Goal: Browse casually: Explore the website without a specific task or goal

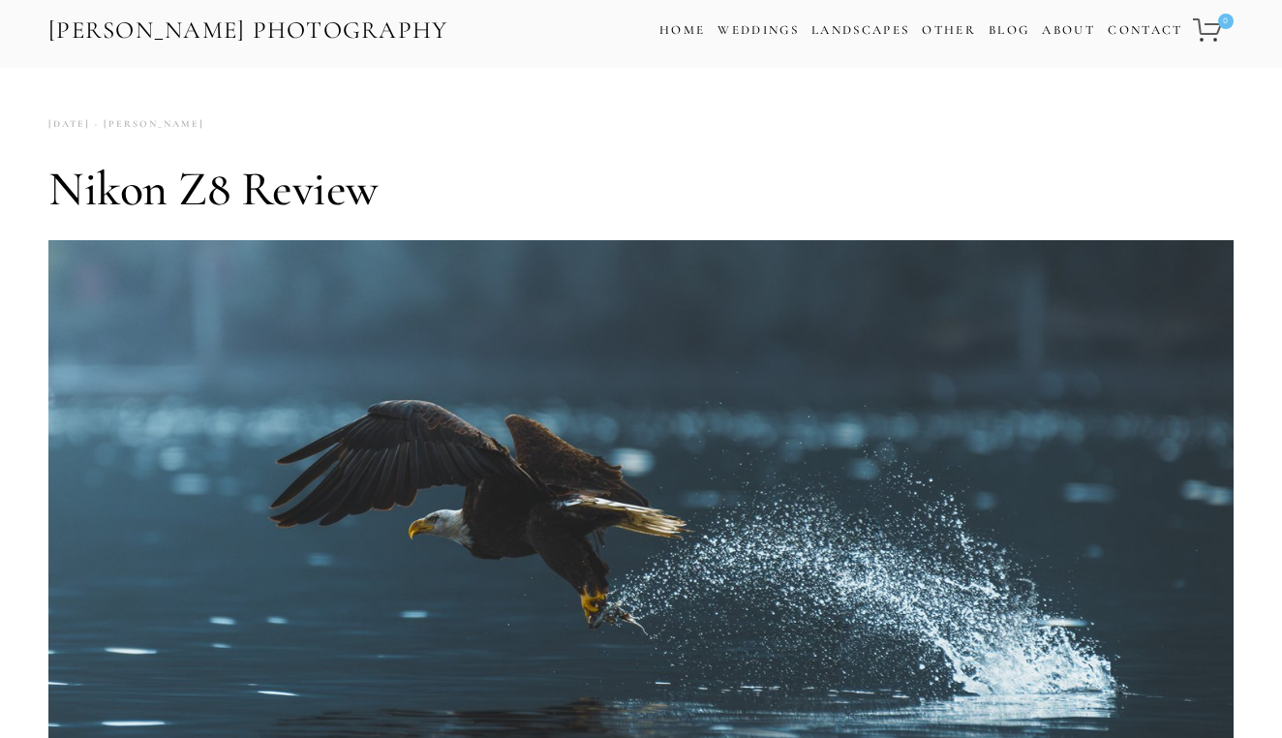
scroll to position [13, 0]
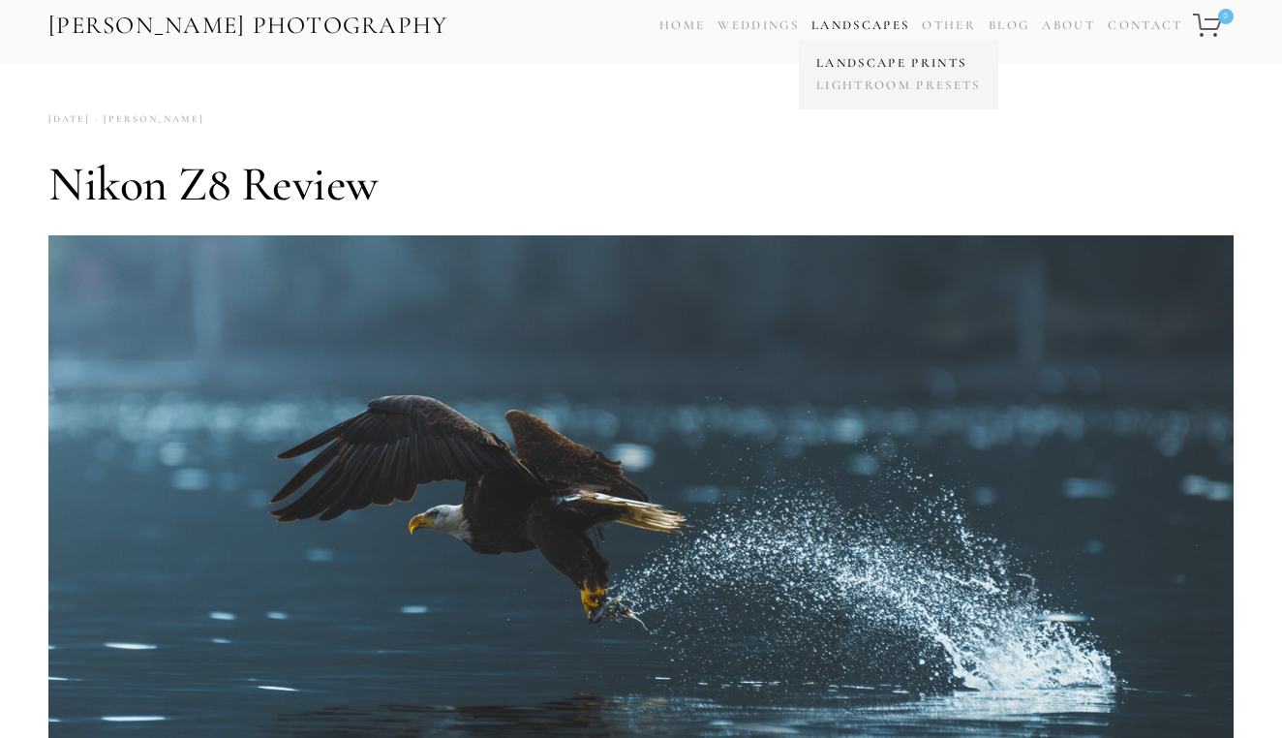
click at [834, 58] on link "Landscape Prints" at bounding box center [898, 63] width 174 height 22
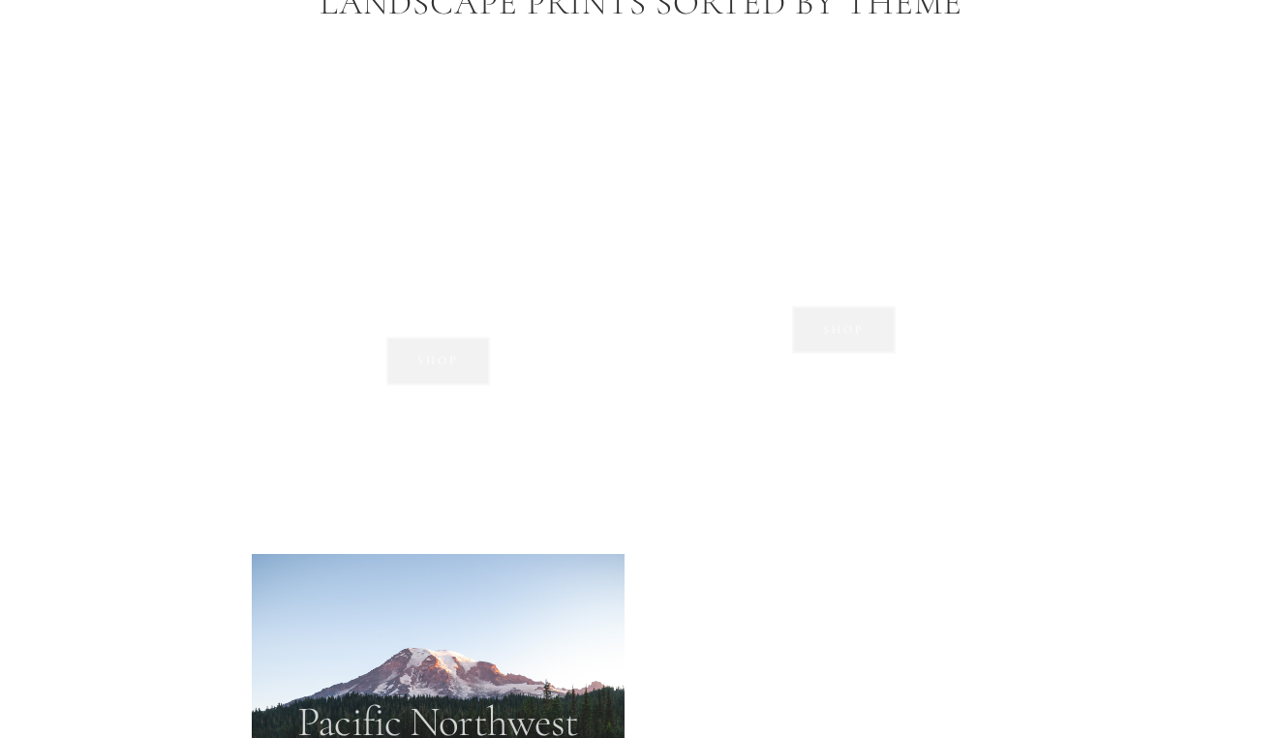
scroll to position [1362, 0]
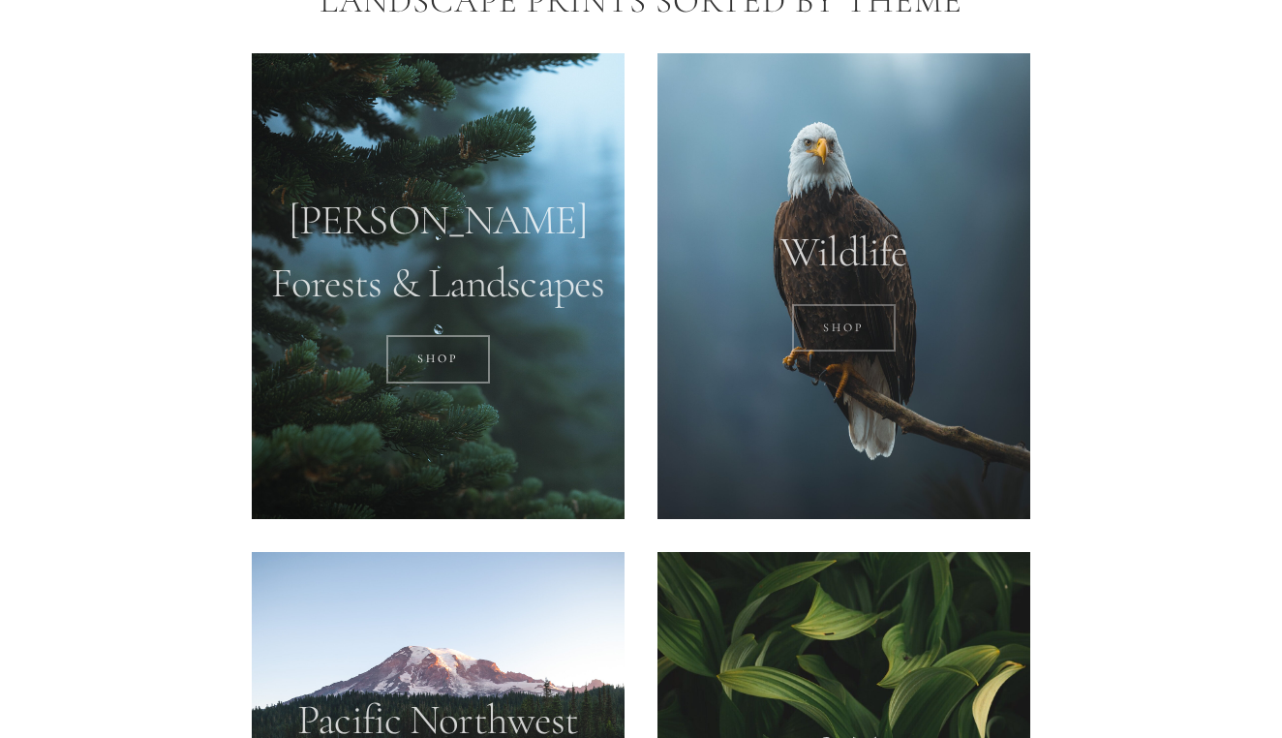
click at [842, 325] on link "SHOP" at bounding box center [844, 328] width 104 height 48
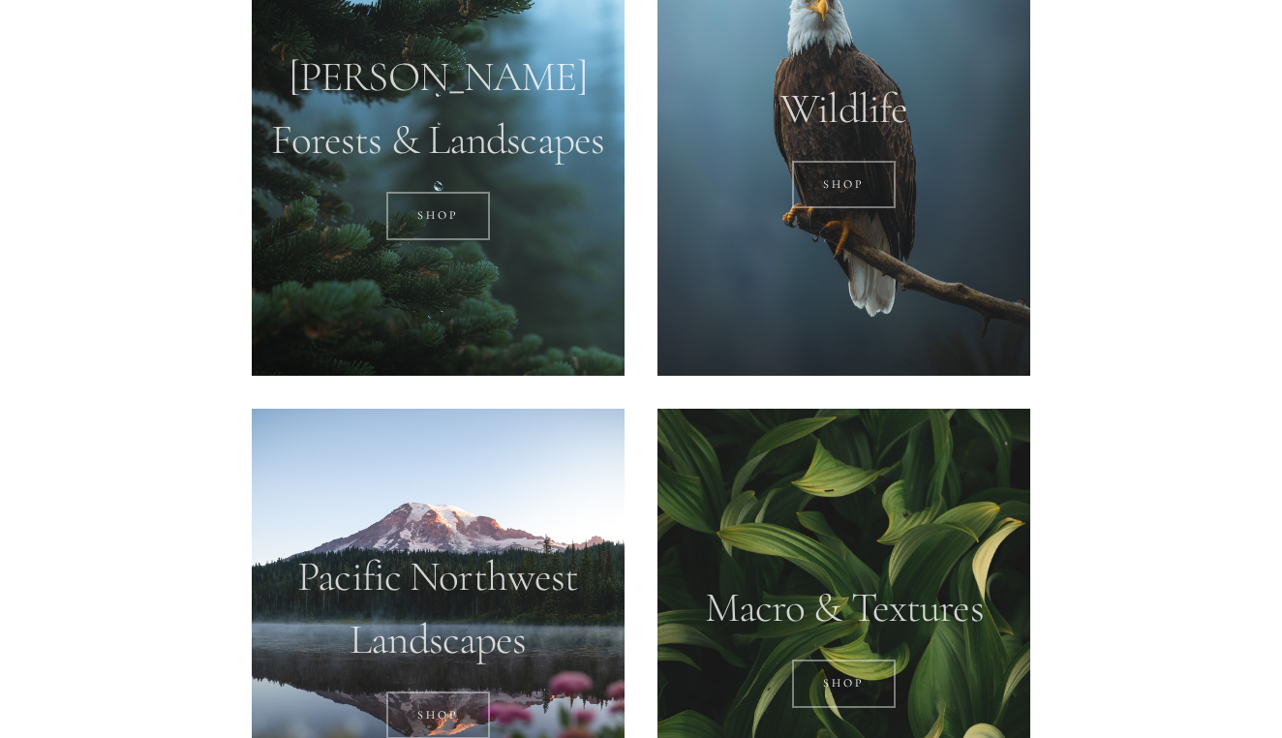
scroll to position [1505, 0]
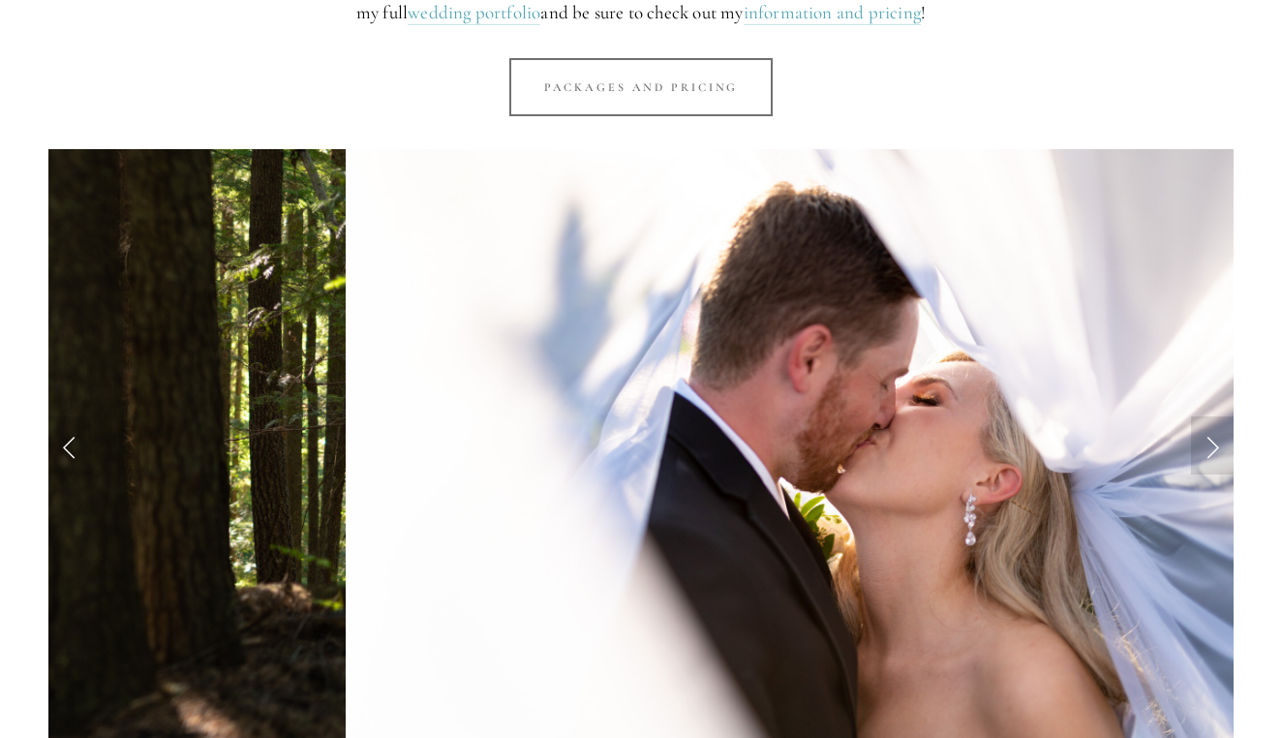
scroll to position [1740, 0]
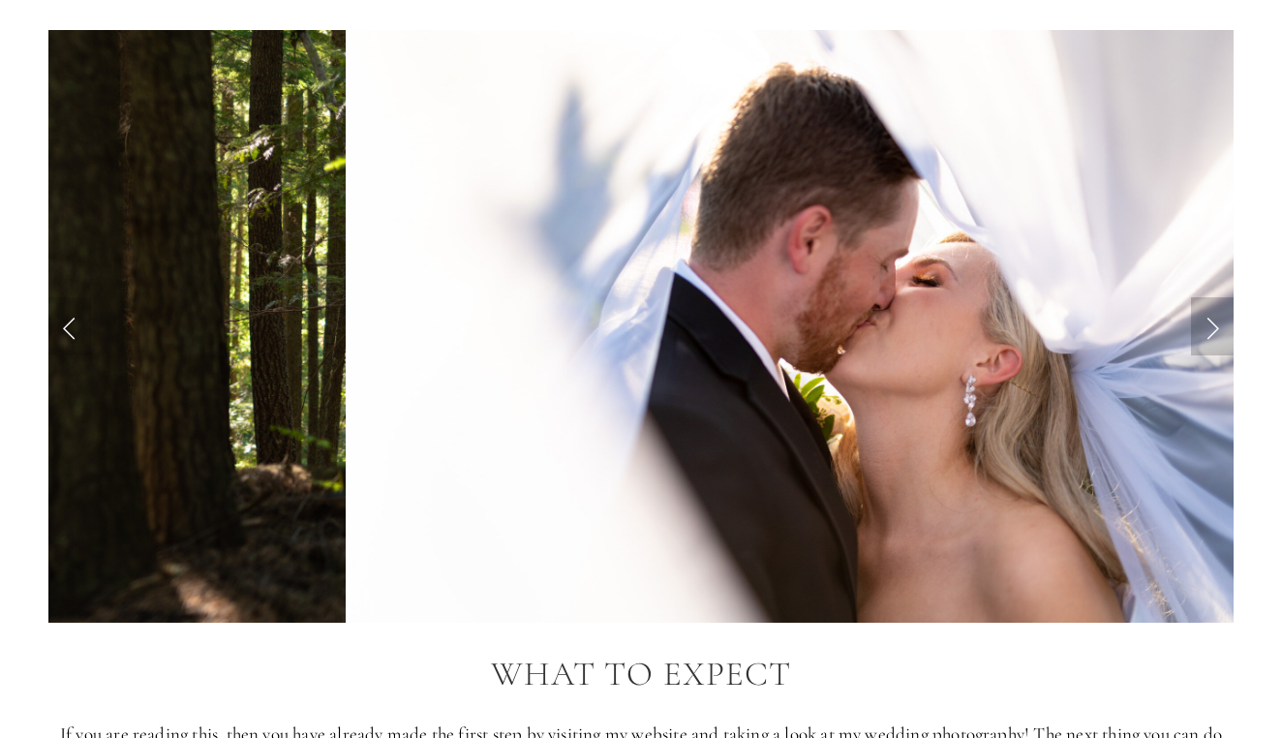
click at [1204, 297] on link "Next Slide" at bounding box center [1212, 326] width 43 height 58
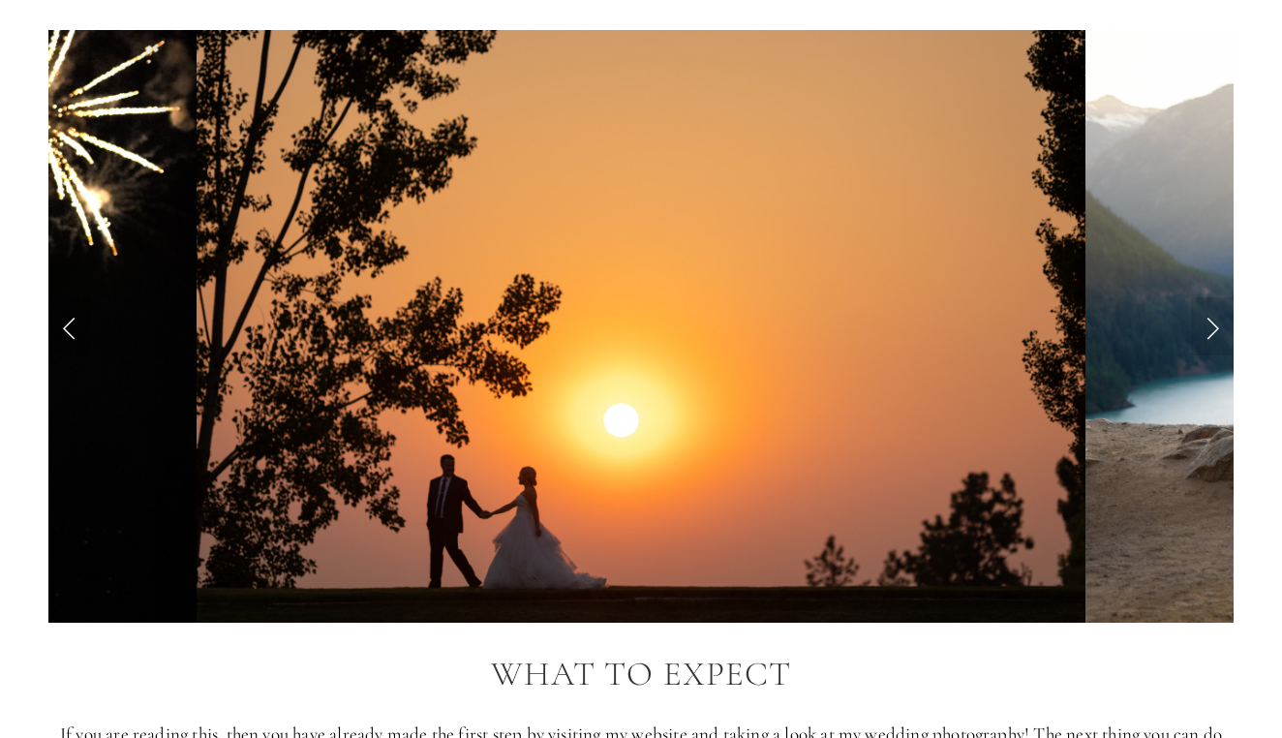
click at [70, 297] on link "Previous Slide" at bounding box center [69, 326] width 43 height 58
click at [63, 297] on link "Previous Slide" at bounding box center [69, 326] width 43 height 58
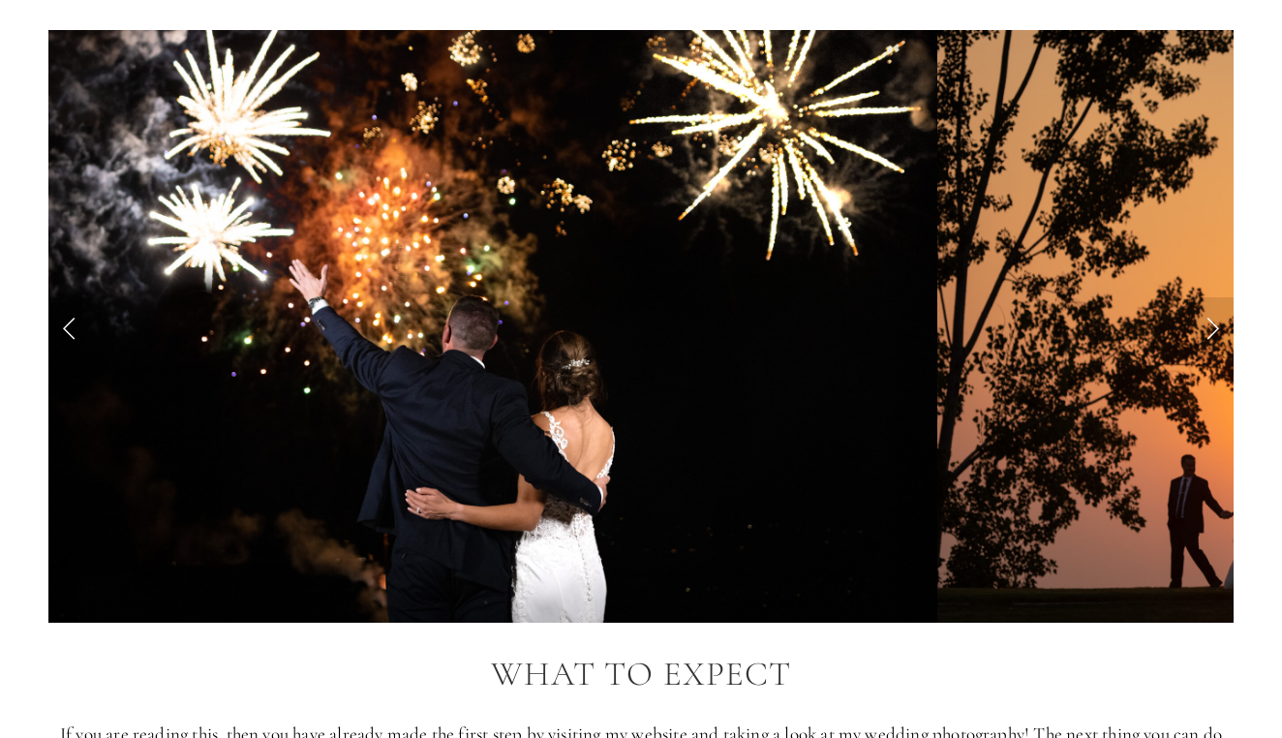
click at [63, 297] on link "Previous Slide" at bounding box center [69, 326] width 43 height 58
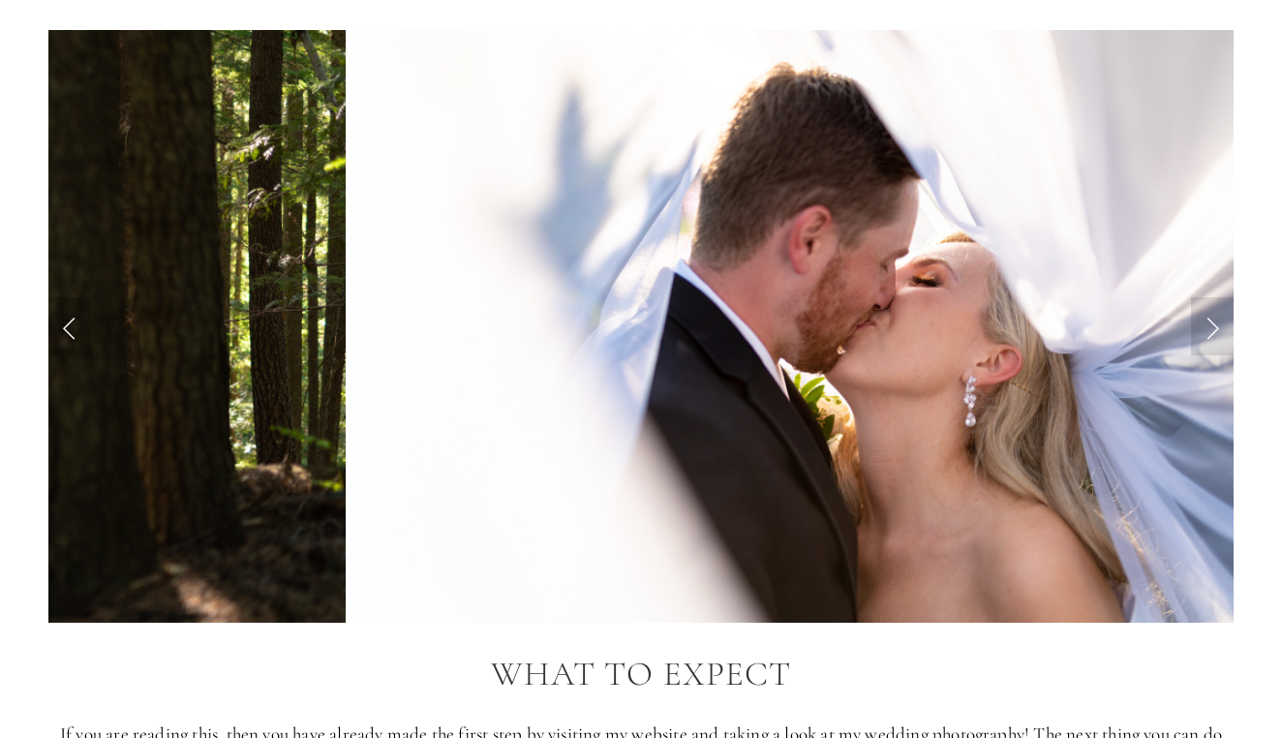
click at [63, 297] on link "Previous Slide" at bounding box center [69, 326] width 43 height 58
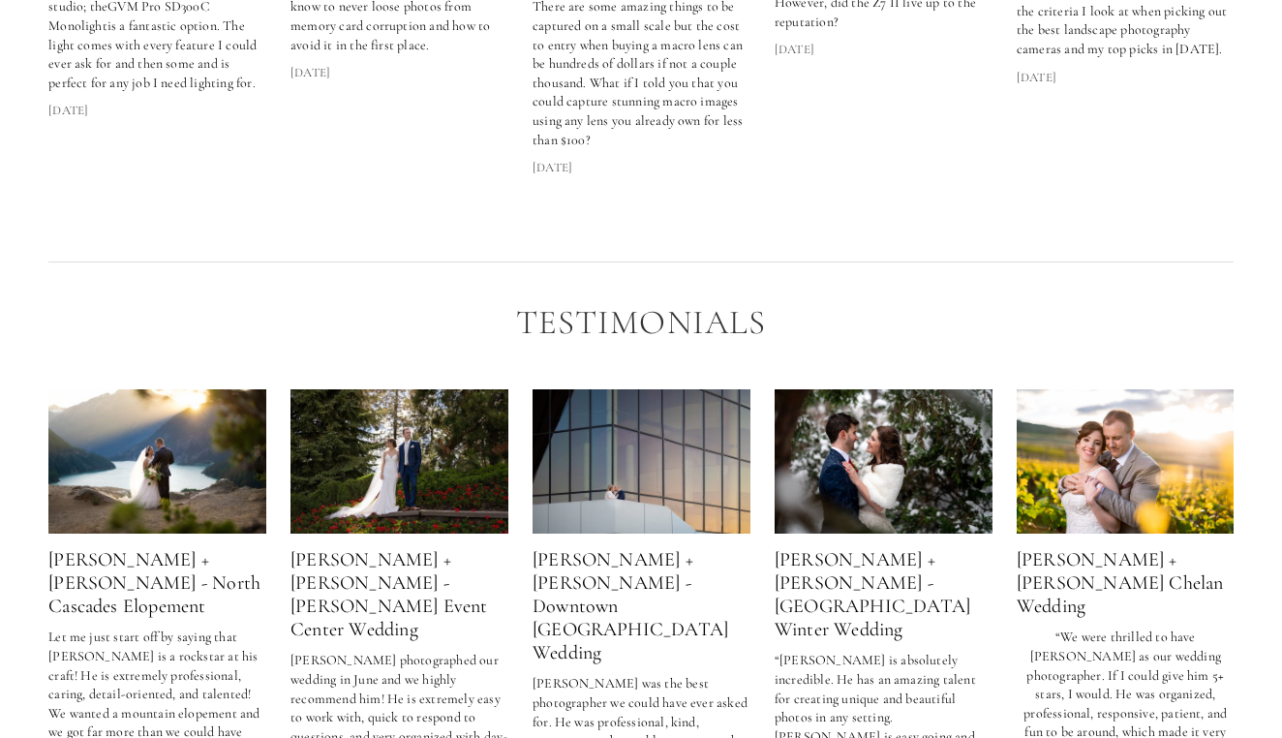
scroll to position [3035, 0]
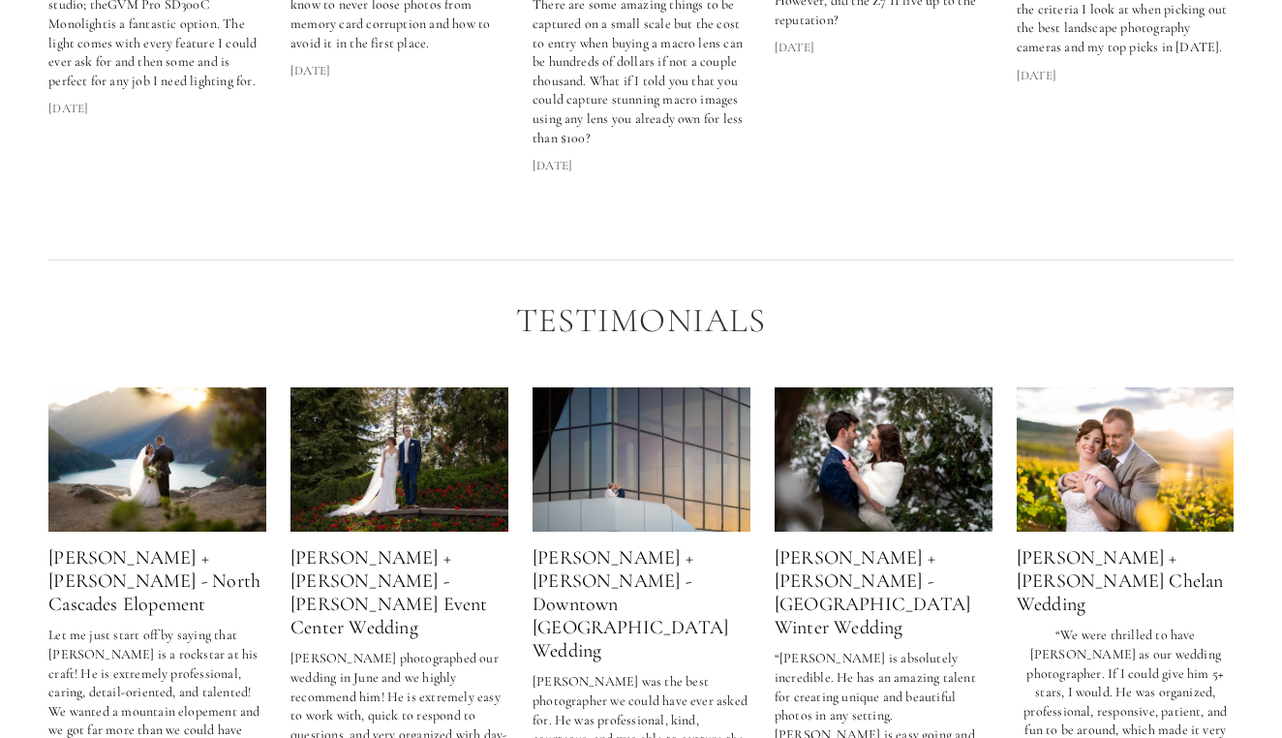
click at [683, 431] on img at bounding box center [641, 459] width 218 height 145
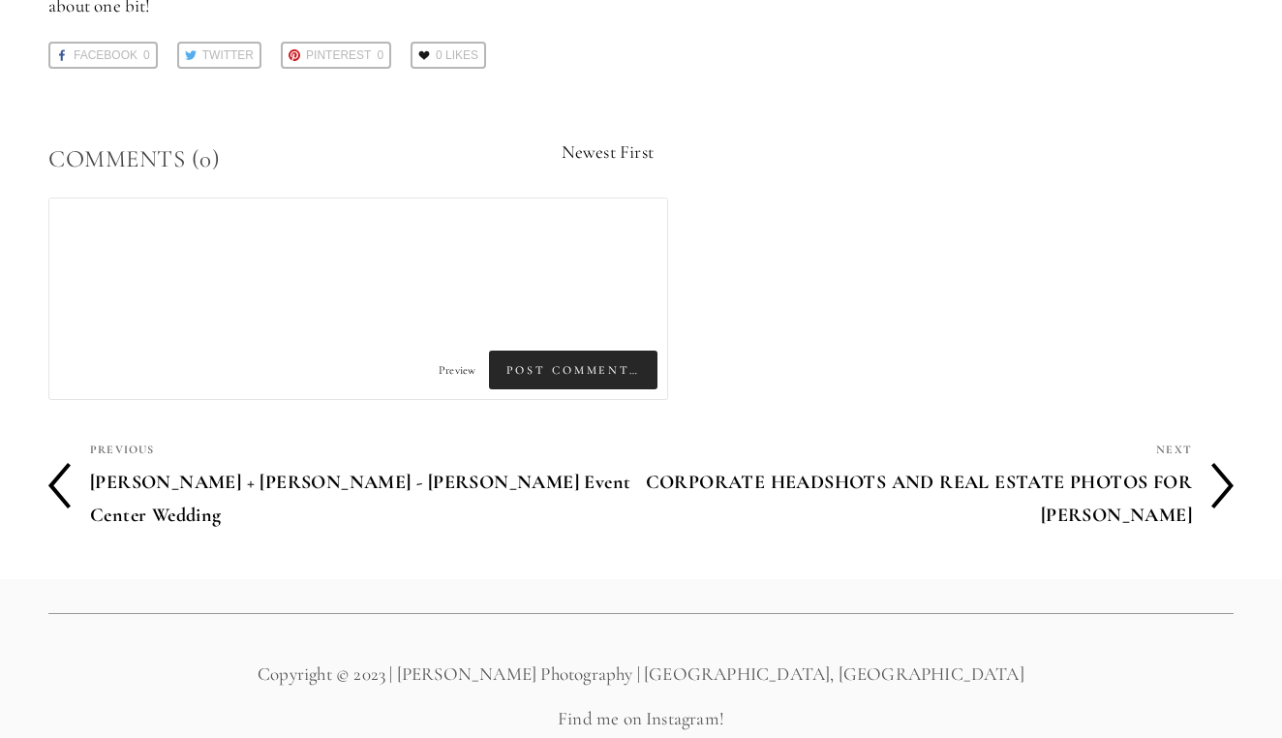
scroll to position [360, 0]
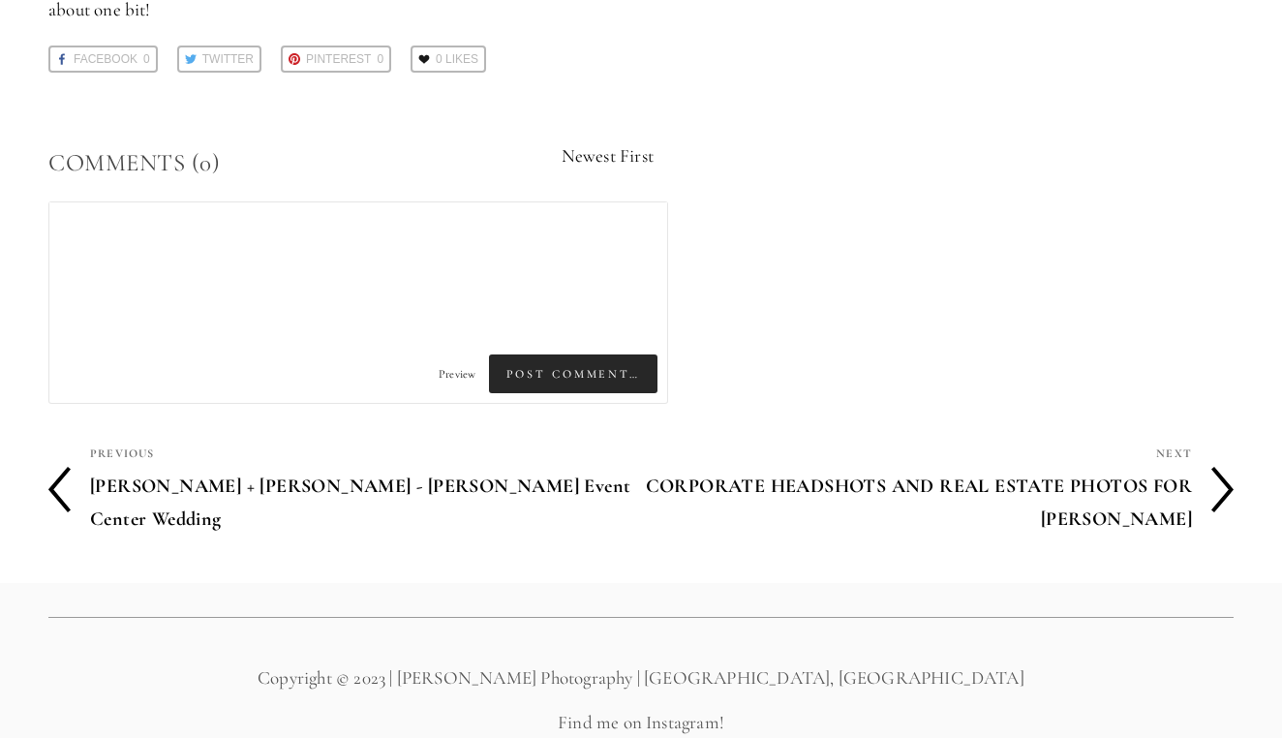
click at [354, 466] on h4 "Kelly + Nick - Hagadone Event Center Wedding" at bounding box center [365, 503] width 551 height 74
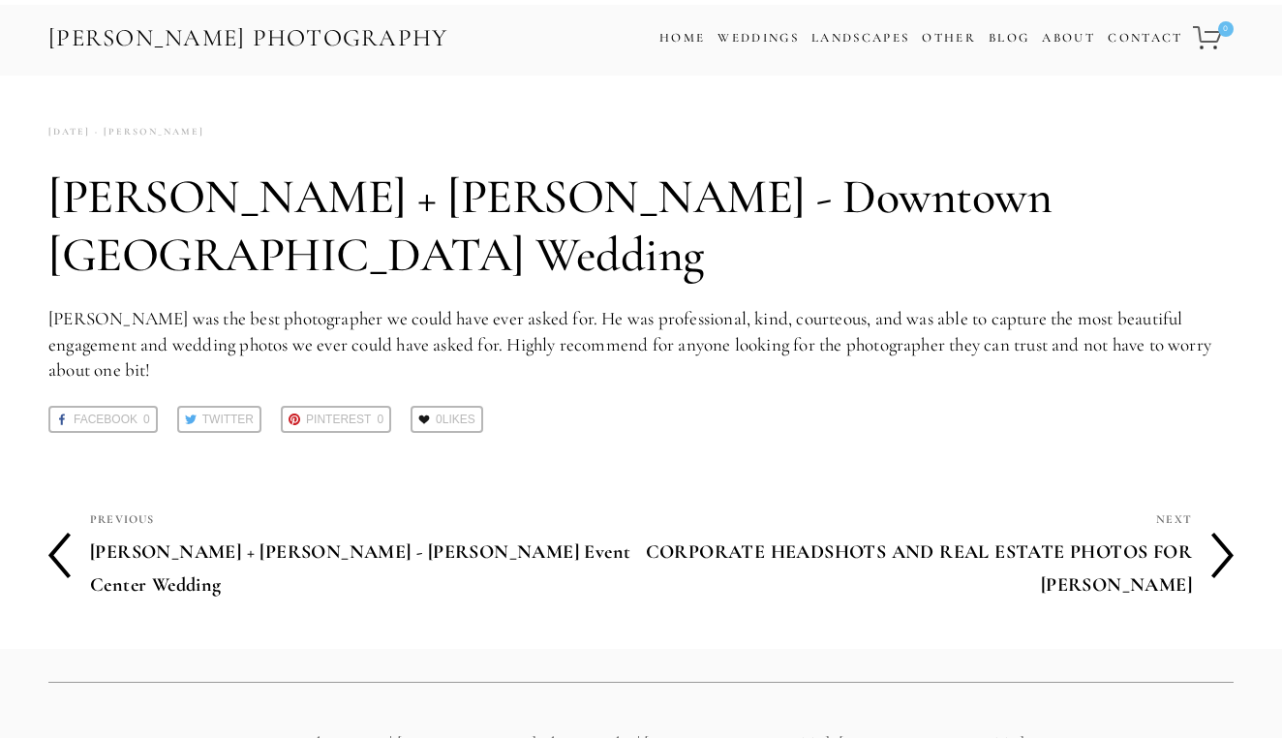
scroll to position [66, 0]
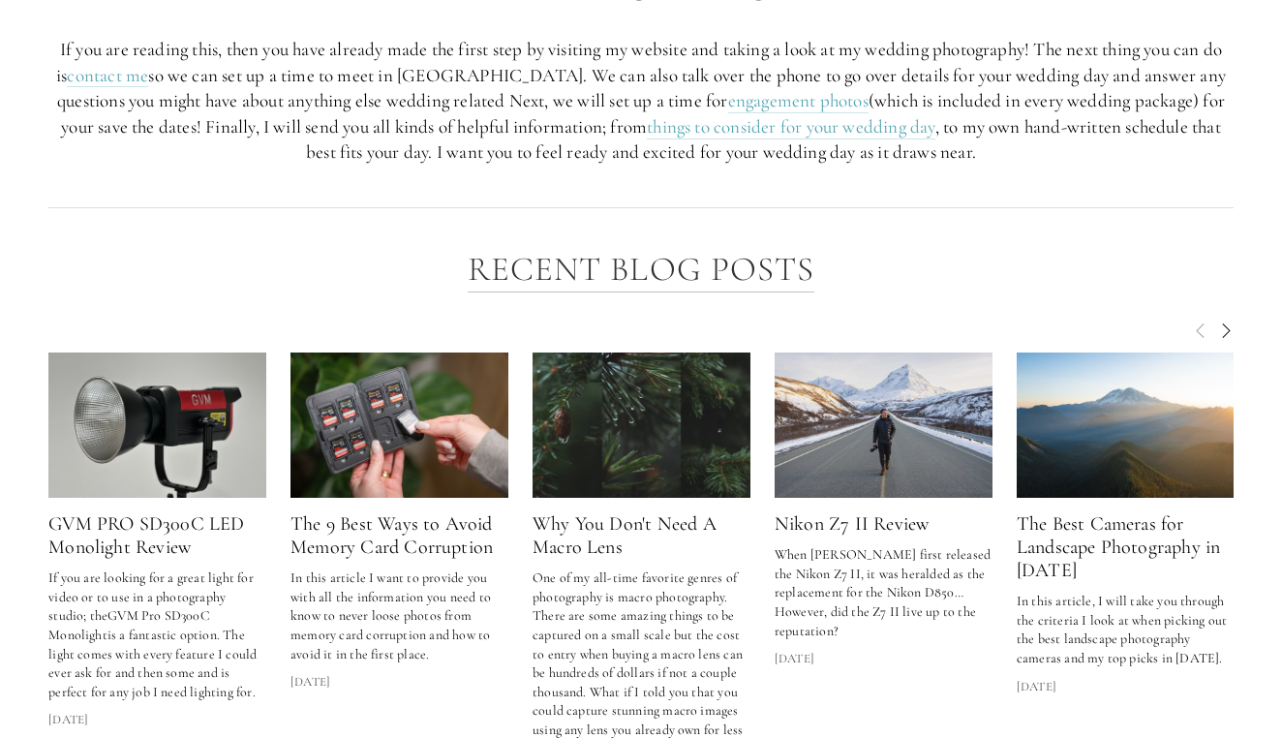
scroll to position [2421, 0]
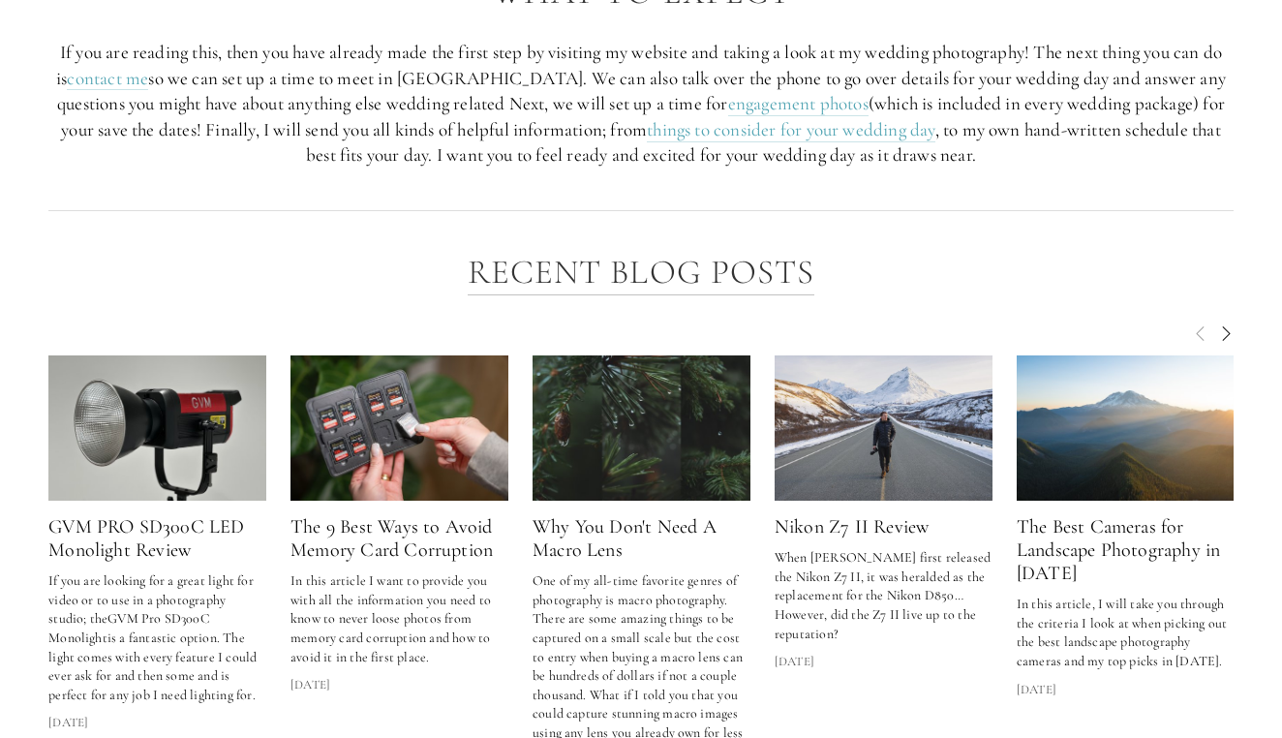
click at [1135, 417] on img at bounding box center [1125, 427] width 218 height 145
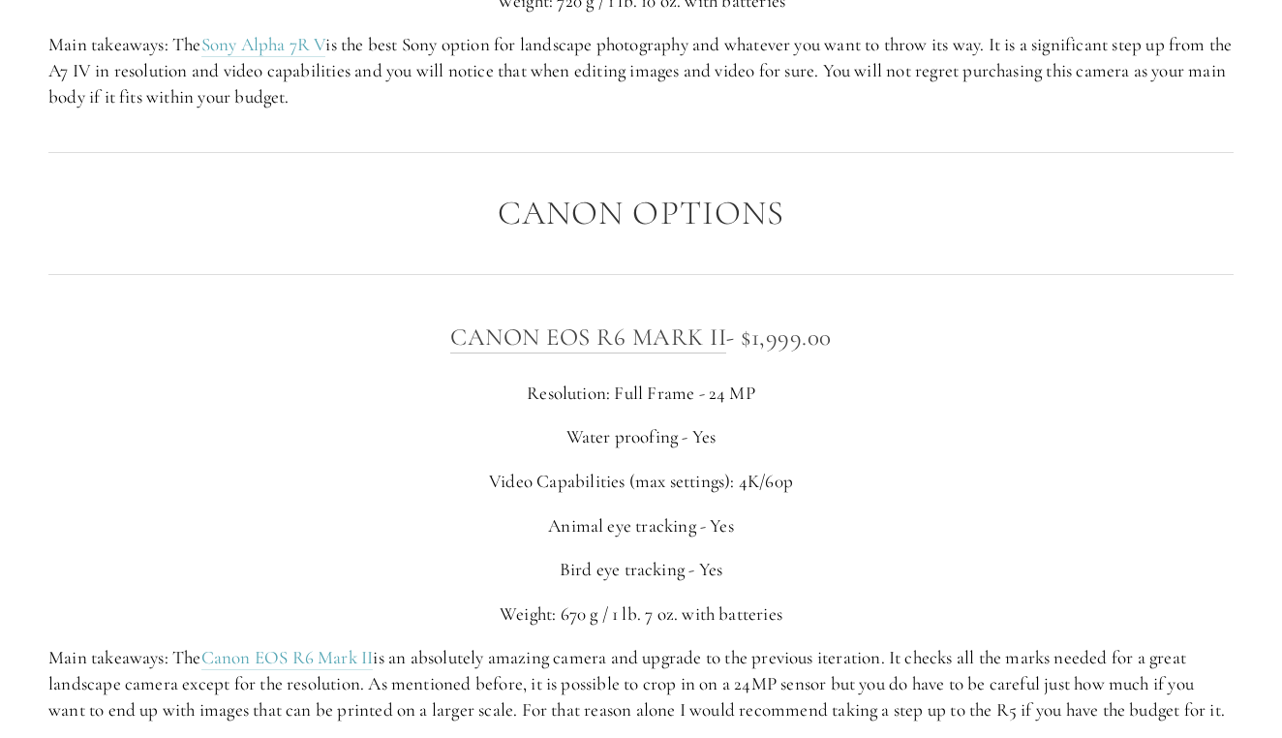
scroll to position [5278, 0]
